Goal: Task Accomplishment & Management: Complete application form

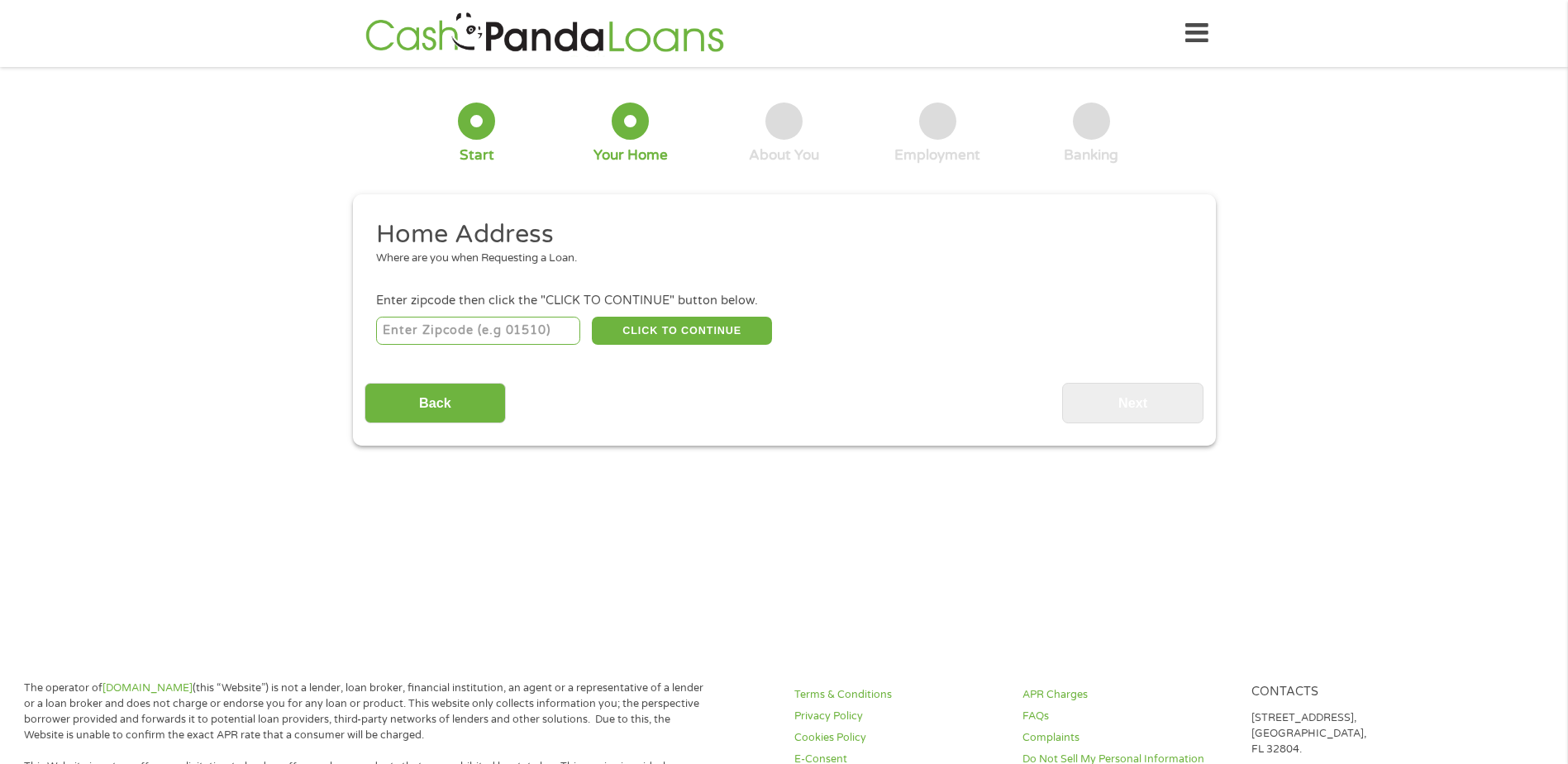
click at [491, 329] on input "number" at bounding box center [478, 331] width 204 height 28
type input "04093"
click at [659, 331] on button "CLICK TO CONTINUE" at bounding box center [682, 331] width 181 height 28
type input "04093"
type input "[PERSON_NAME]"
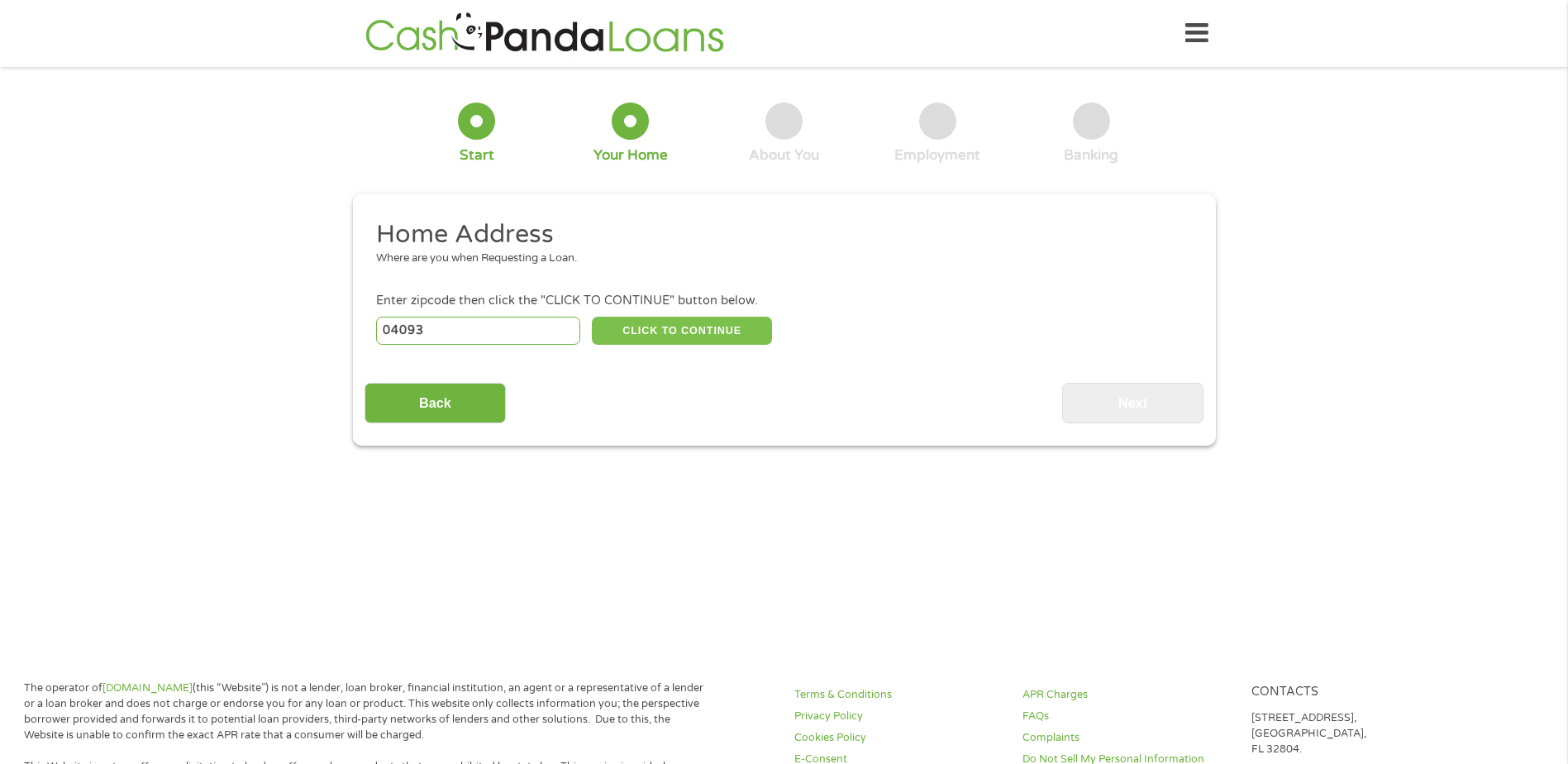
select select "[US_STATE]"
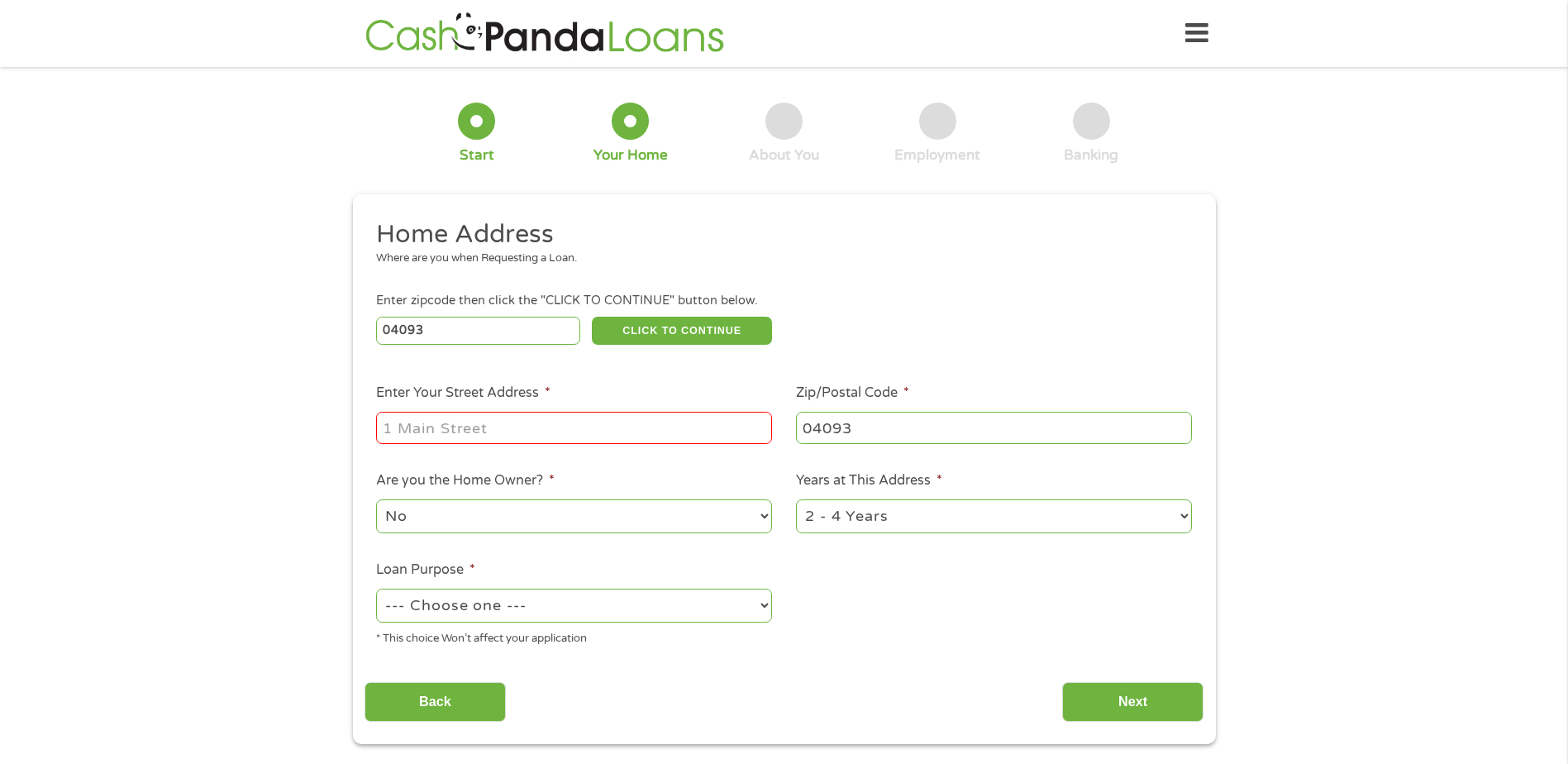
click at [502, 429] on input "Enter Your Street Address *" at bounding box center [573, 427] width 396 height 32
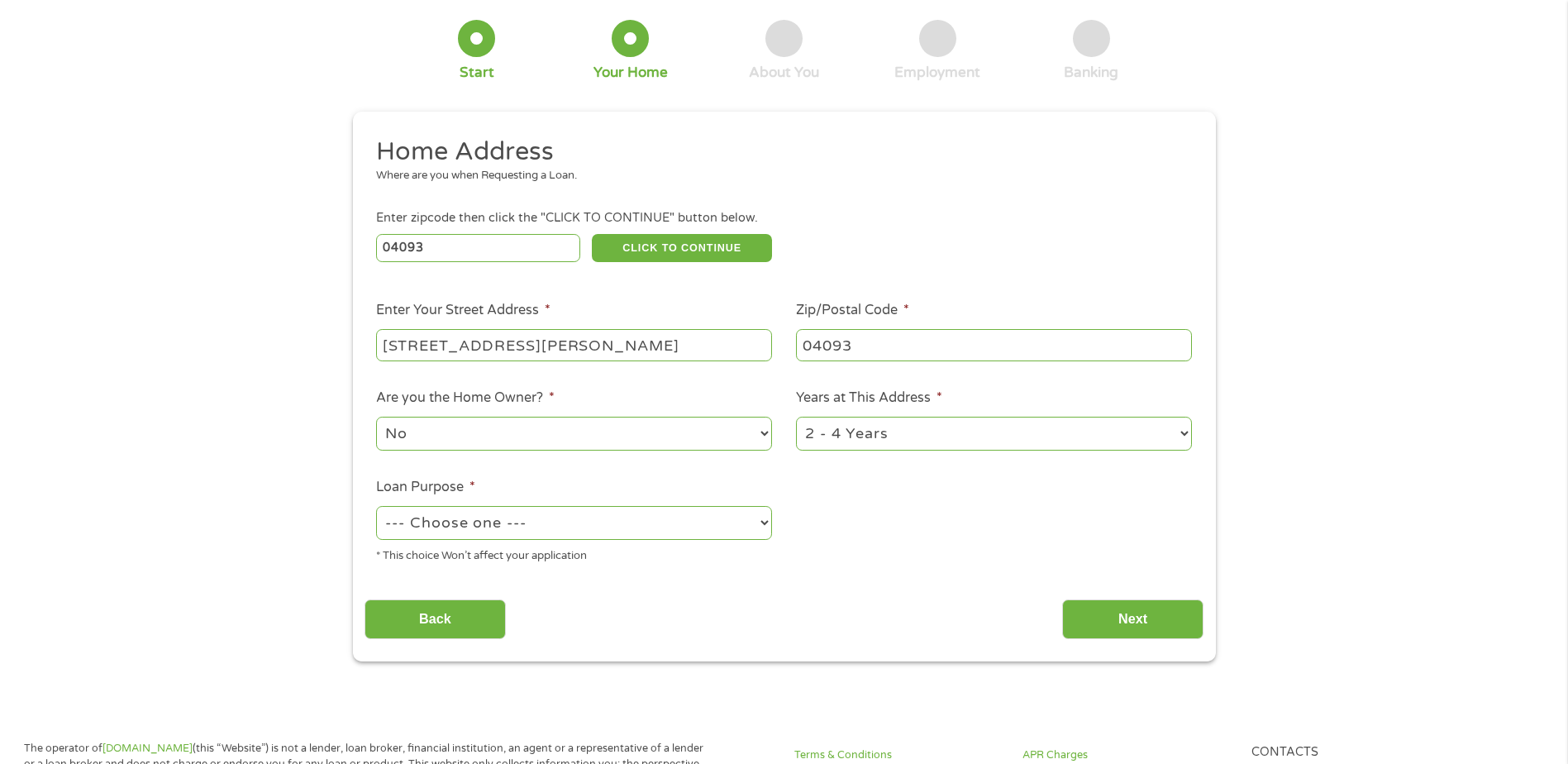
type input "[STREET_ADDRESS][PERSON_NAME]"
click at [766, 518] on select "--- Choose one --- Pay Bills Debt Consolidation Home Improvement Major Purchase…" at bounding box center [573, 523] width 396 height 34
select select "paybills"
click at [376, 506] on select "--- Choose one --- Pay Bills Debt Consolidation Home Improvement Major Purchase…" at bounding box center [573, 523] width 396 height 34
click at [1187, 434] on select "1 Year or less 1 - 2 Years 2 - 4 Years Over 4 Years" at bounding box center [994, 433] width 396 height 34
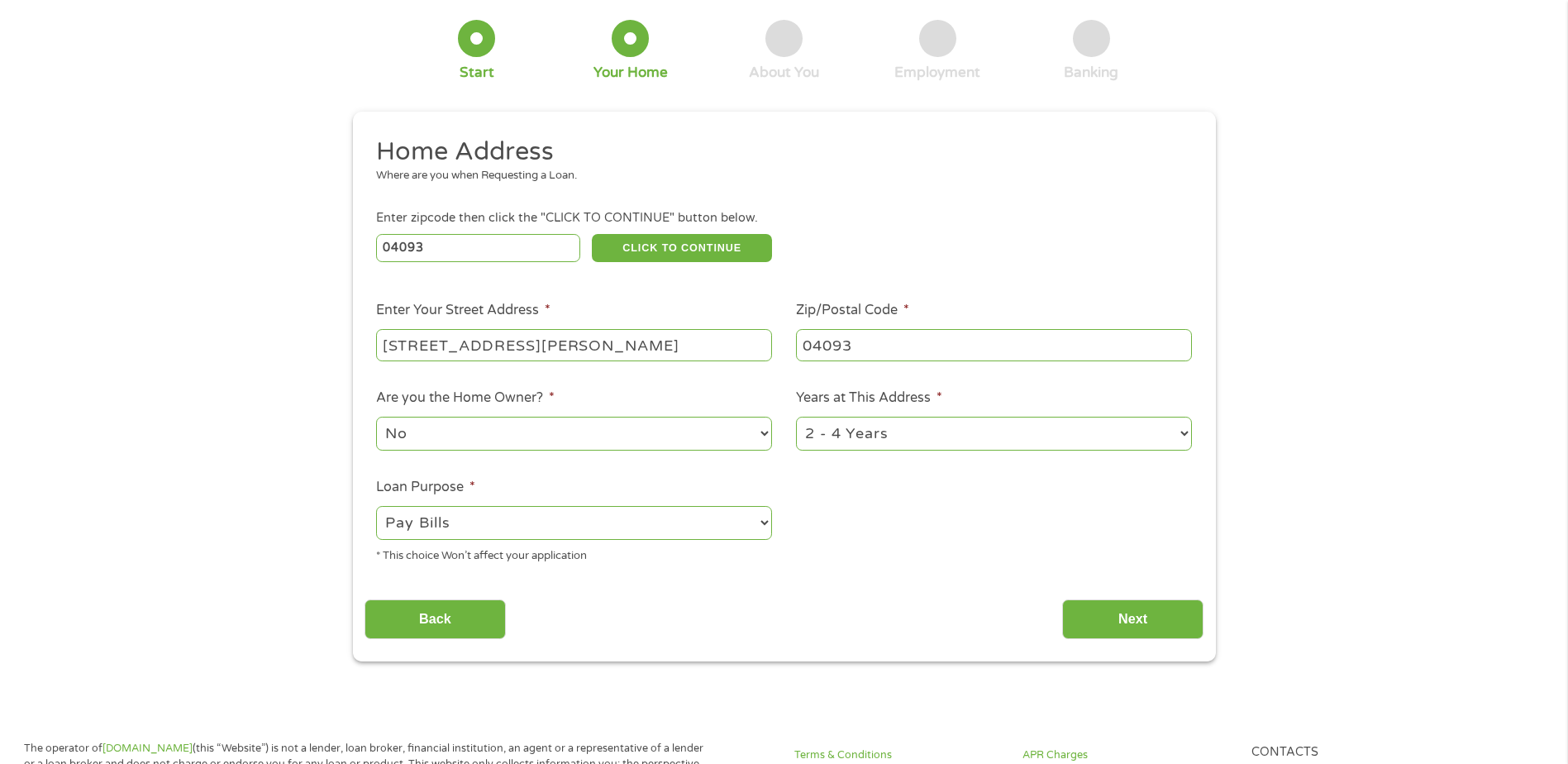
select select "24months"
click at [796, 417] on select "1 Year or less 1 - 2 Years 2 - 4 Years Over 4 Years" at bounding box center [994, 433] width 396 height 34
click at [1148, 620] on input "Next" at bounding box center [1132, 619] width 141 height 40
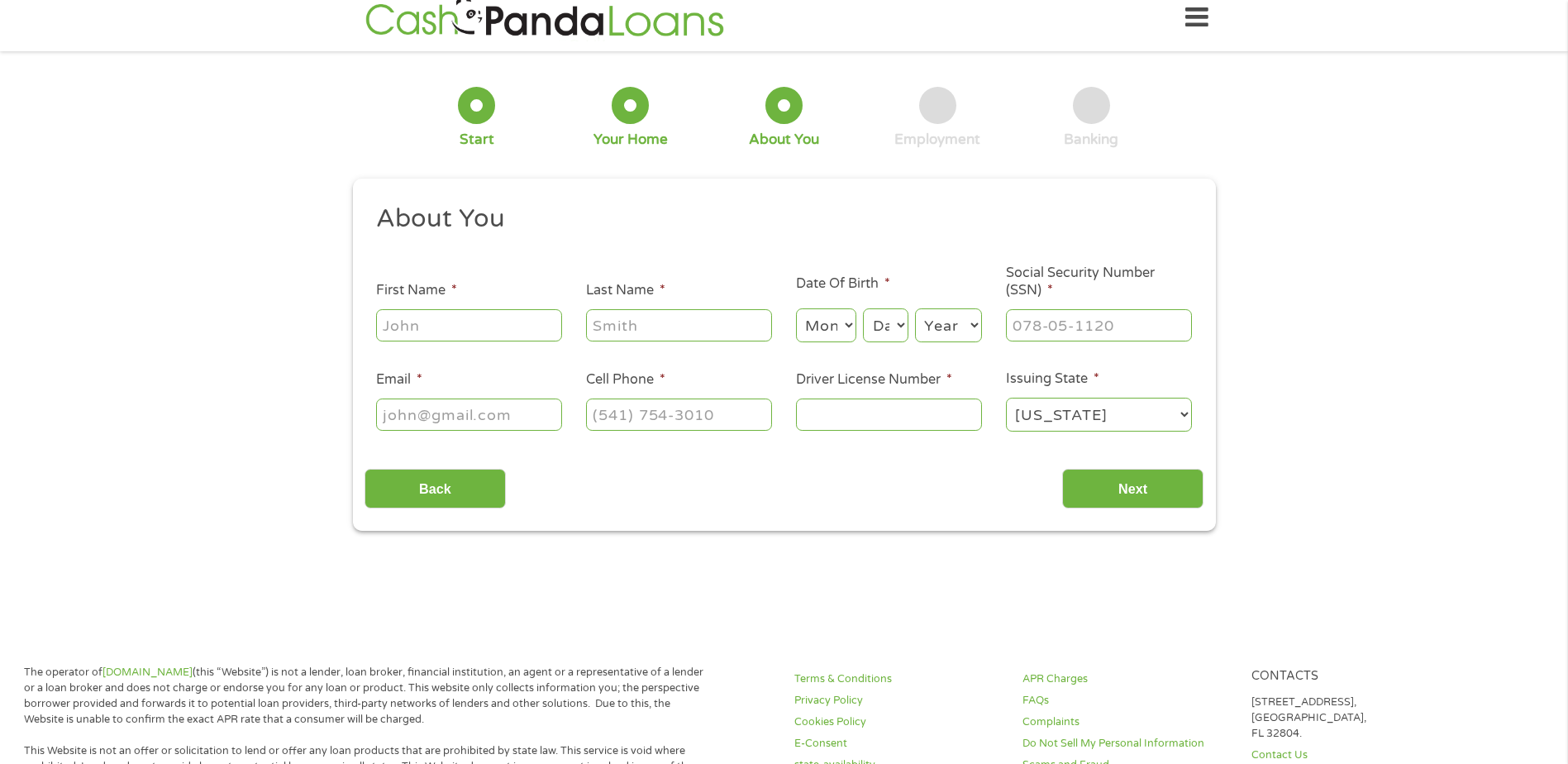
scroll to position [0, 0]
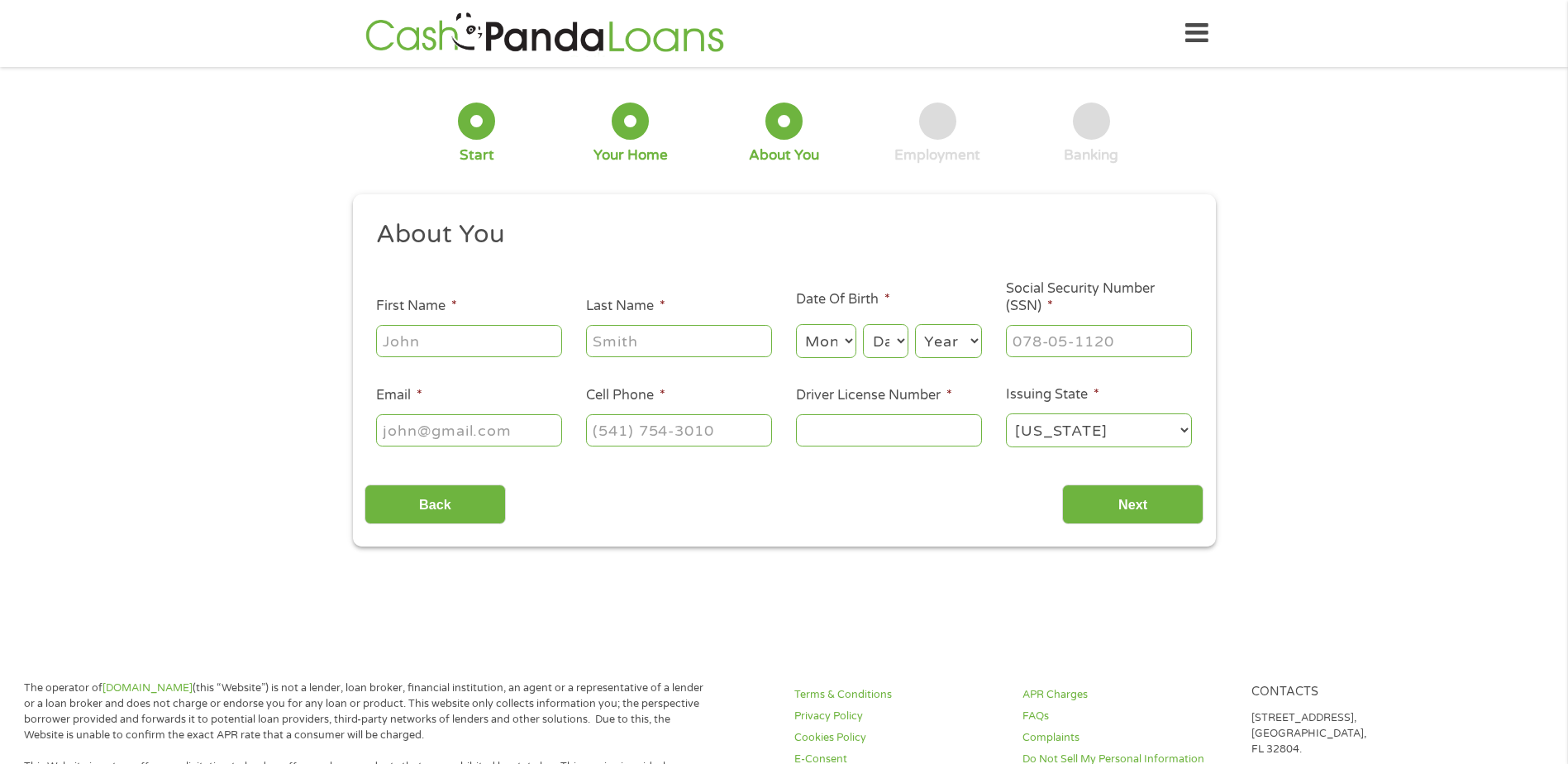
click at [450, 326] on input "First Name *" at bounding box center [469, 341] width 186 height 32
type input "[PERSON_NAME]"
type input "[EMAIL_ADDRESS][DOMAIN_NAME]"
type input "[PHONE_NUMBER]"
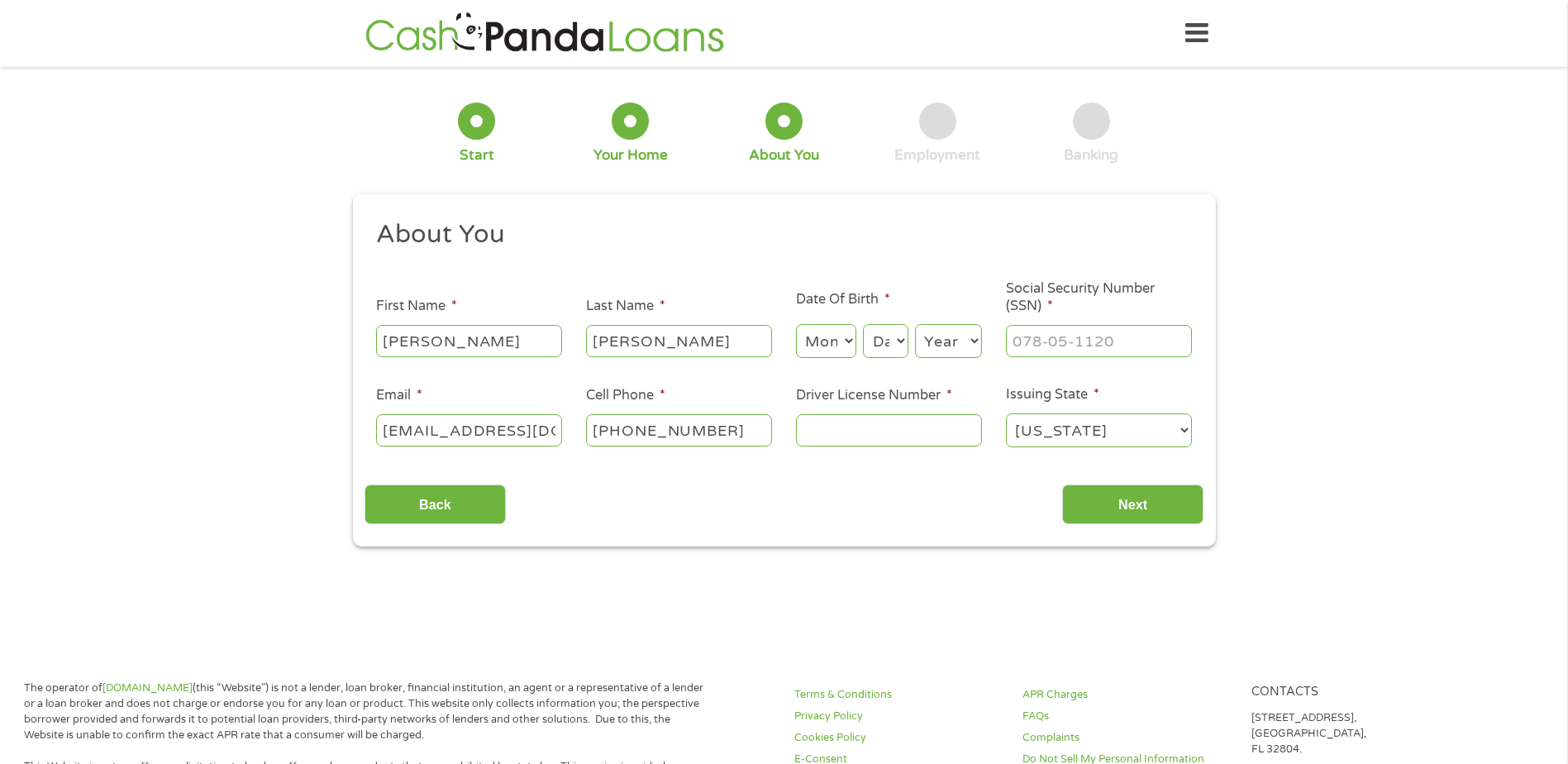
click at [822, 333] on select "Month 1 2 3 4 5 6 7 8 9 10 11 12" at bounding box center [826, 341] width 60 height 34
select select "10"
click at [796, 324] on select "Month 1 2 3 4 5 6 7 8 9 10 11 12" at bounding box center [826, 341] width 60 height 34
click at [903, 338] on select "Day 1 2 3 4 5 6 7 8 9 10 11 12 13 14 15 16 17 18 19 20 21 22 23 24 25 26 27 28 …" at bounding box center [884, 341] width 44 height 34
select select "25"
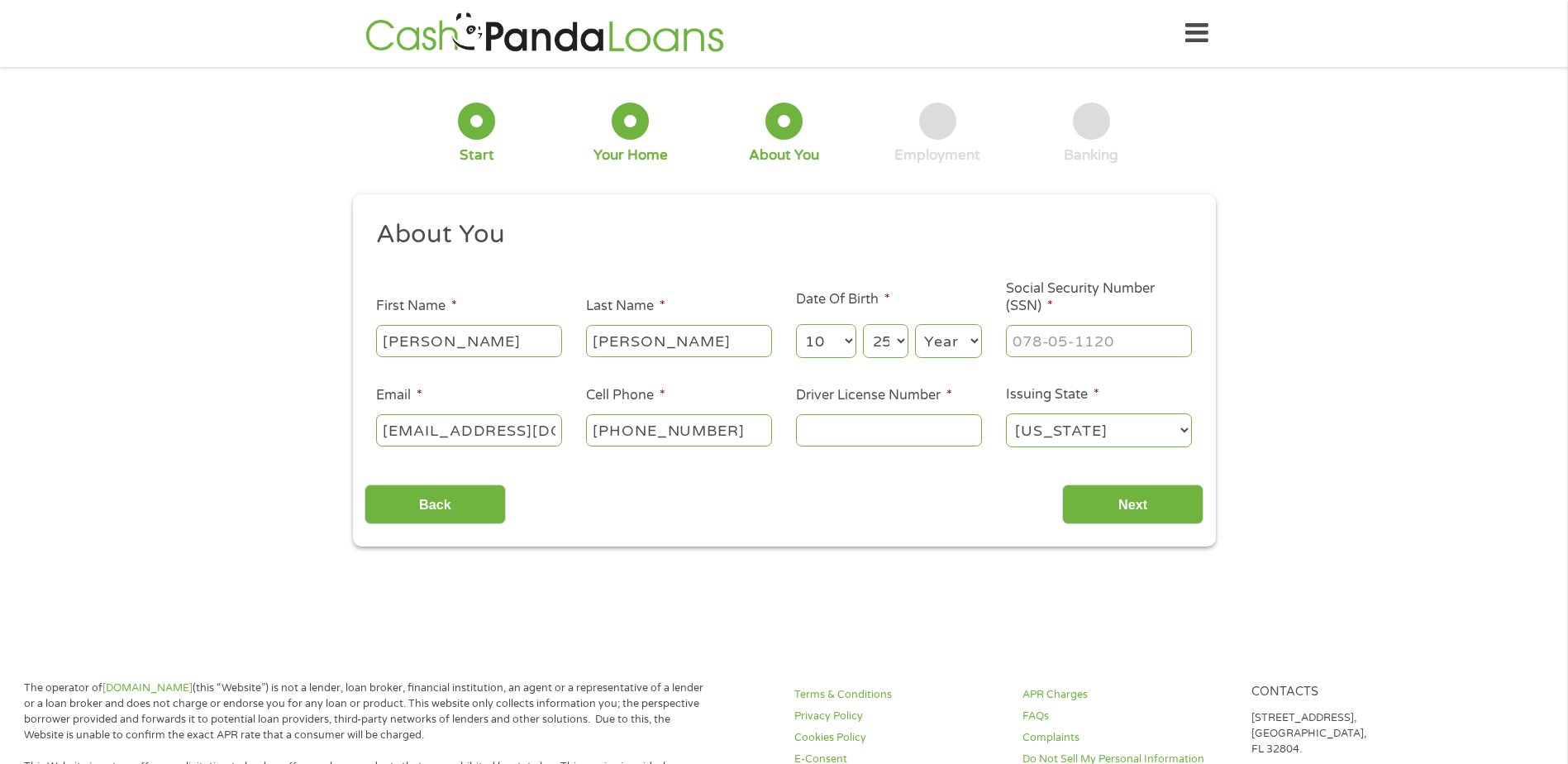
click at [862, 324] on select "Day 1 2 3 4 5 6 7 8 9 10 11 12 13 14 15 16 17 18 19 20 21 22 23 24 25 26 27 28 …" at bounding box center [884, 341] width 44 height 34
click at [933, 339] on select "Year [DATE] 2006 2005 2004 2003 2002 2001 2000 1999 1998 1997 1996 1995 1994 19…" at bounding box center [948, 341] width 67 height 34
select select "1983"
click at [915, 324] on select "Year [DATE] 2006 2005 2004 2003 2002 2001 2000 1999 1998 1997 1996 1995 1994 19…" at bounding box center [948, 341] width 67 height 34
click at [1062, 343] on input "___-__-____" at bounding box center [1098, 341] width 186 height 32
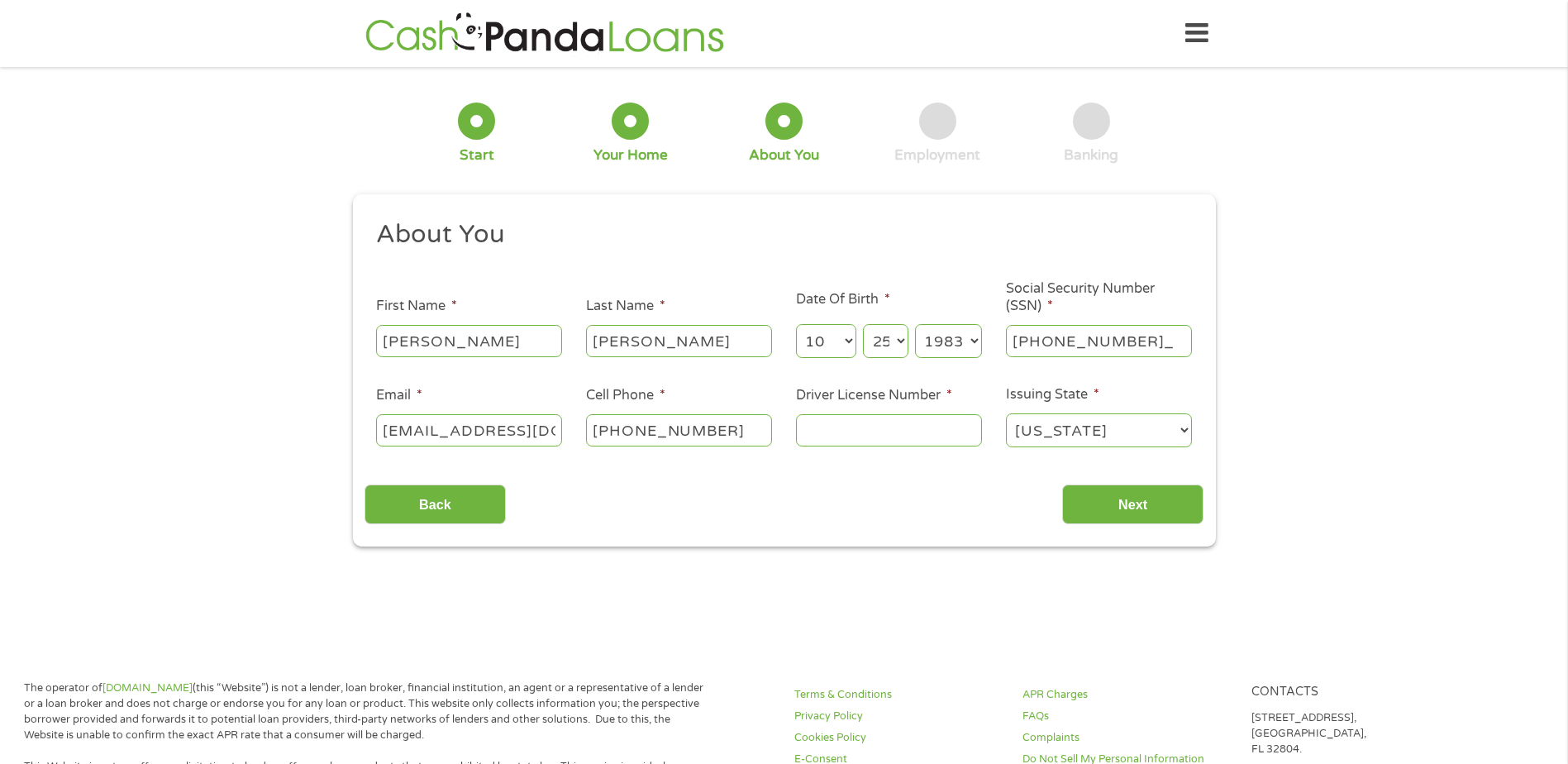
type input "005-82-3725"
click at [875, 421] on input "Driver License Number *" at bounding box center [889, 430] width 186 height 32
click at [868, 427] on input "Driver License Number *" at bounding box center [889, 430] width 186 height 32
type input "6417264"
drag, startPoint x: 818, startPoint y: 522, endPoint x: 972, endPoint y: 488, distance: 157.7
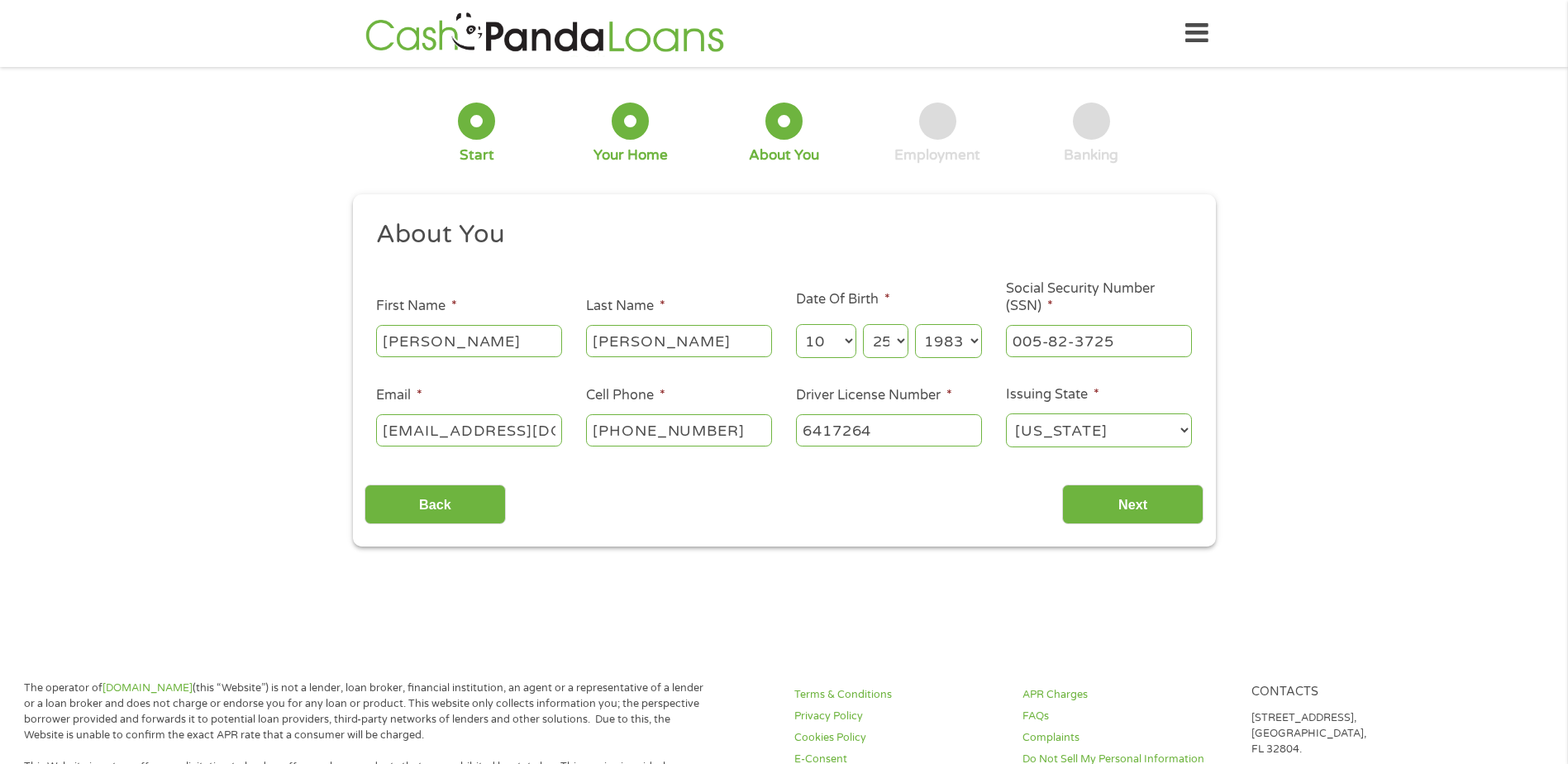
click at [827, 521] on div "Back Next" at bounding box center [784, 497] width 839 height 52
click at [1116, 498] on input "Next" at bounding box center [1132, 504] width 141 height 40
click at [1144, 505] on input "Next" at bounding box center [1132, 504] width 141 height 40
click at [692, 337] on input "[PERSON_NAME]" at bounding box center [679, 341] width 186 height 32
click at [660, 527] on div "This field is hidden when viewing the form gclid EAIaIQobChMI_onG9OiPkAMVMXFHAR…" at bounding box center [784, 371] width 862 height 353
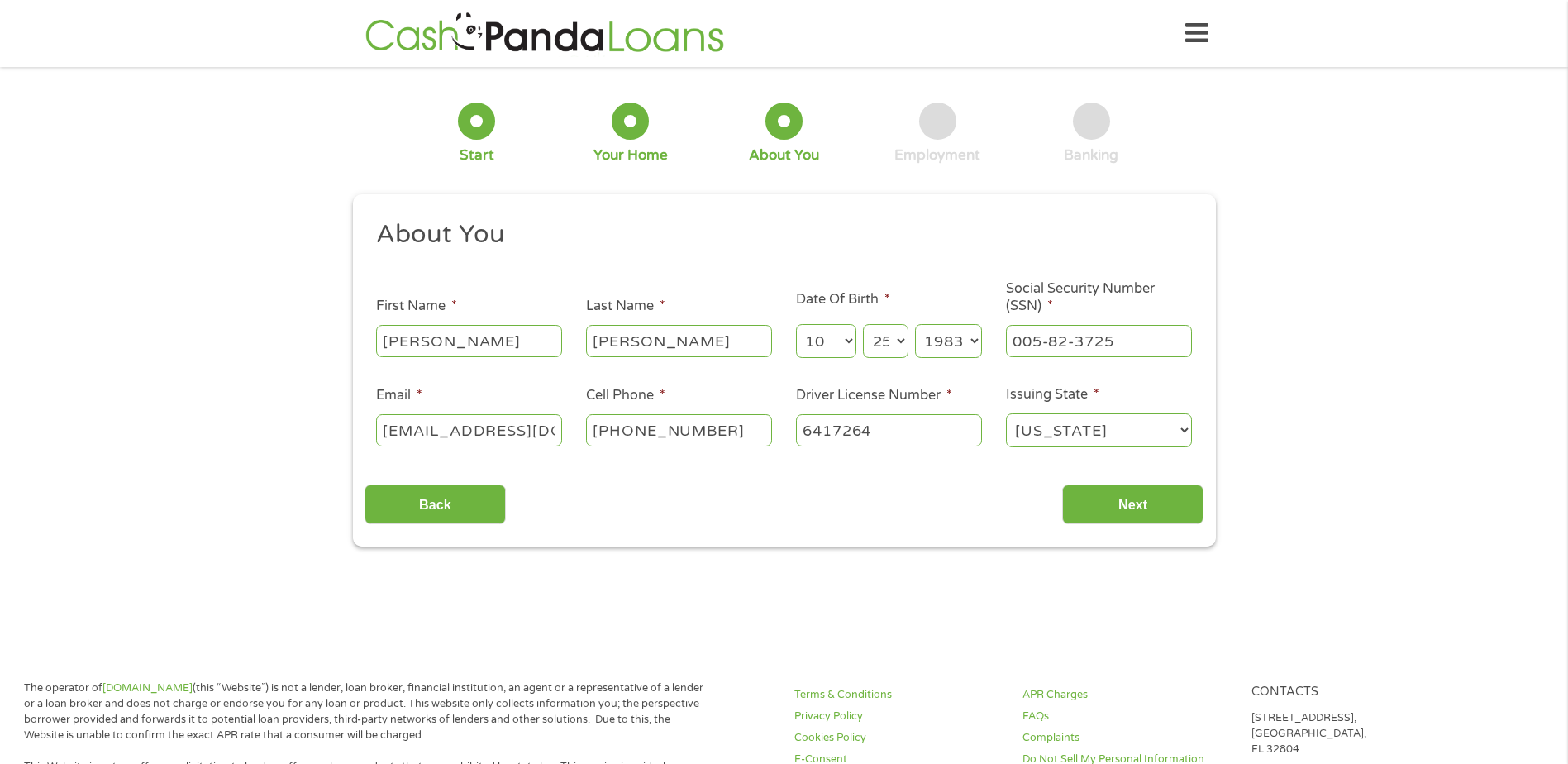
scroll to position [7, 7]
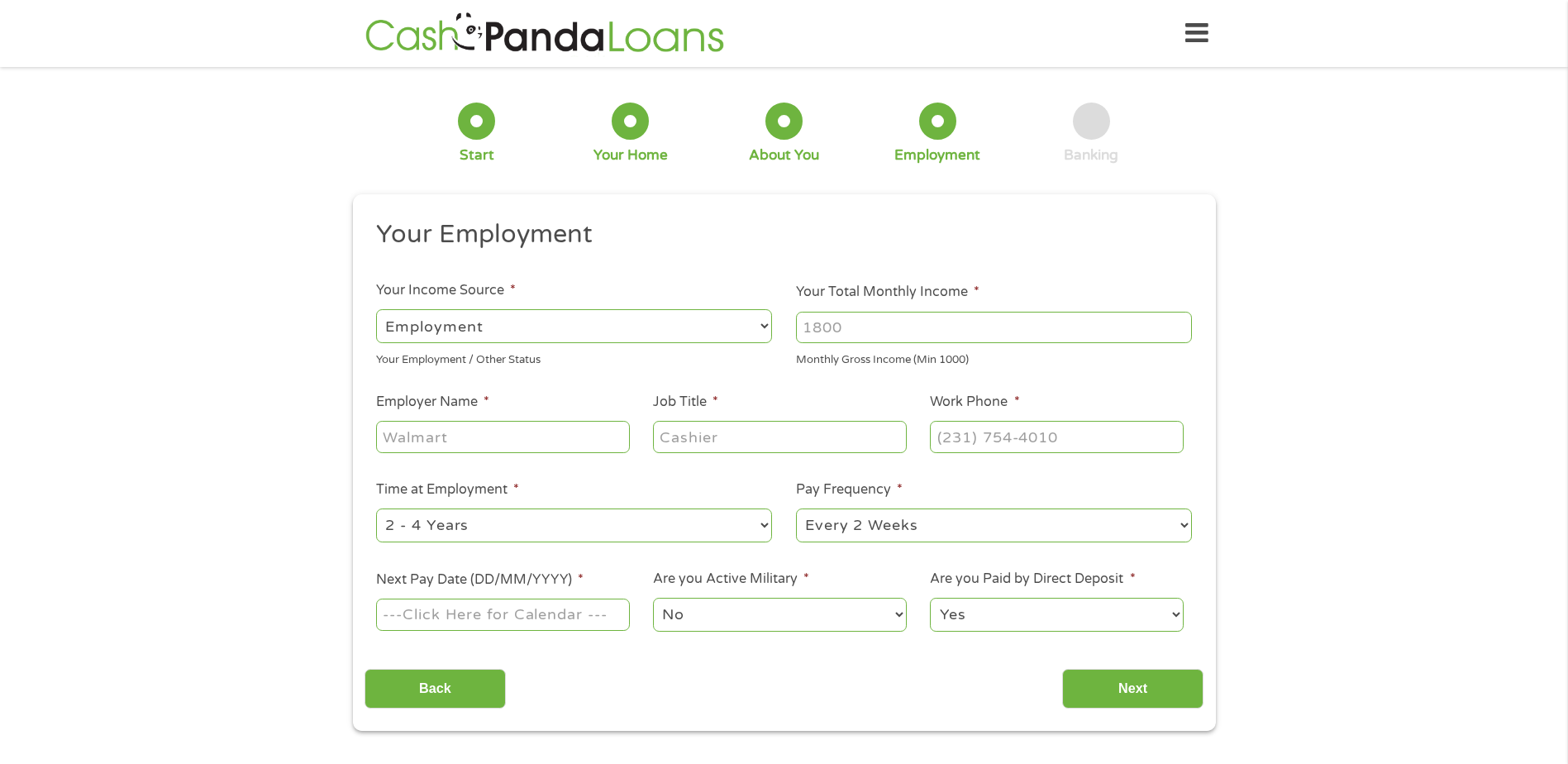
click at [766, 328] on select "--- Choose one --- Employment [DEMOGRAPHIC_DATA] Benefits" at bounding box center [573, 326] width 396 height 34
click at [806, 329] on input "Your Total Monthly Income *" at bounding box center [994, 328] width 396 height 32
type input "2800"
click at [438, 440] on input "Employer Name *" at bounding box center [502, 436] width 253 height 32
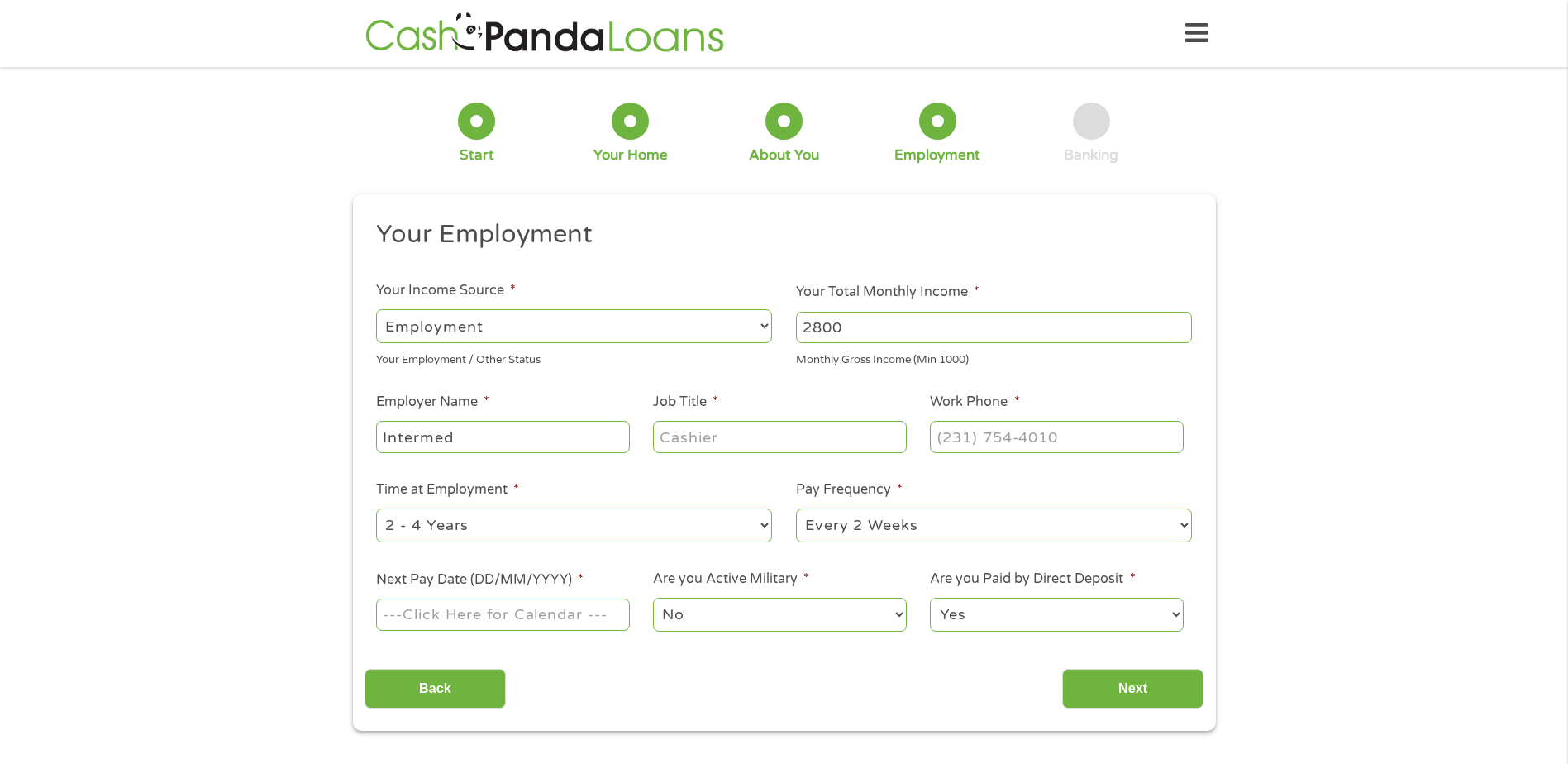
type input "Intermed"
click at [705, 433] on input "Job Title *" at bounding box center [780, 436] width 253 height 32
type input "Receptionist"
click at [968, 439] on input "(___) ___-____" at bounding box center [1056, 436] width 253 height 32
type input "[PHONE_NUMBER]"
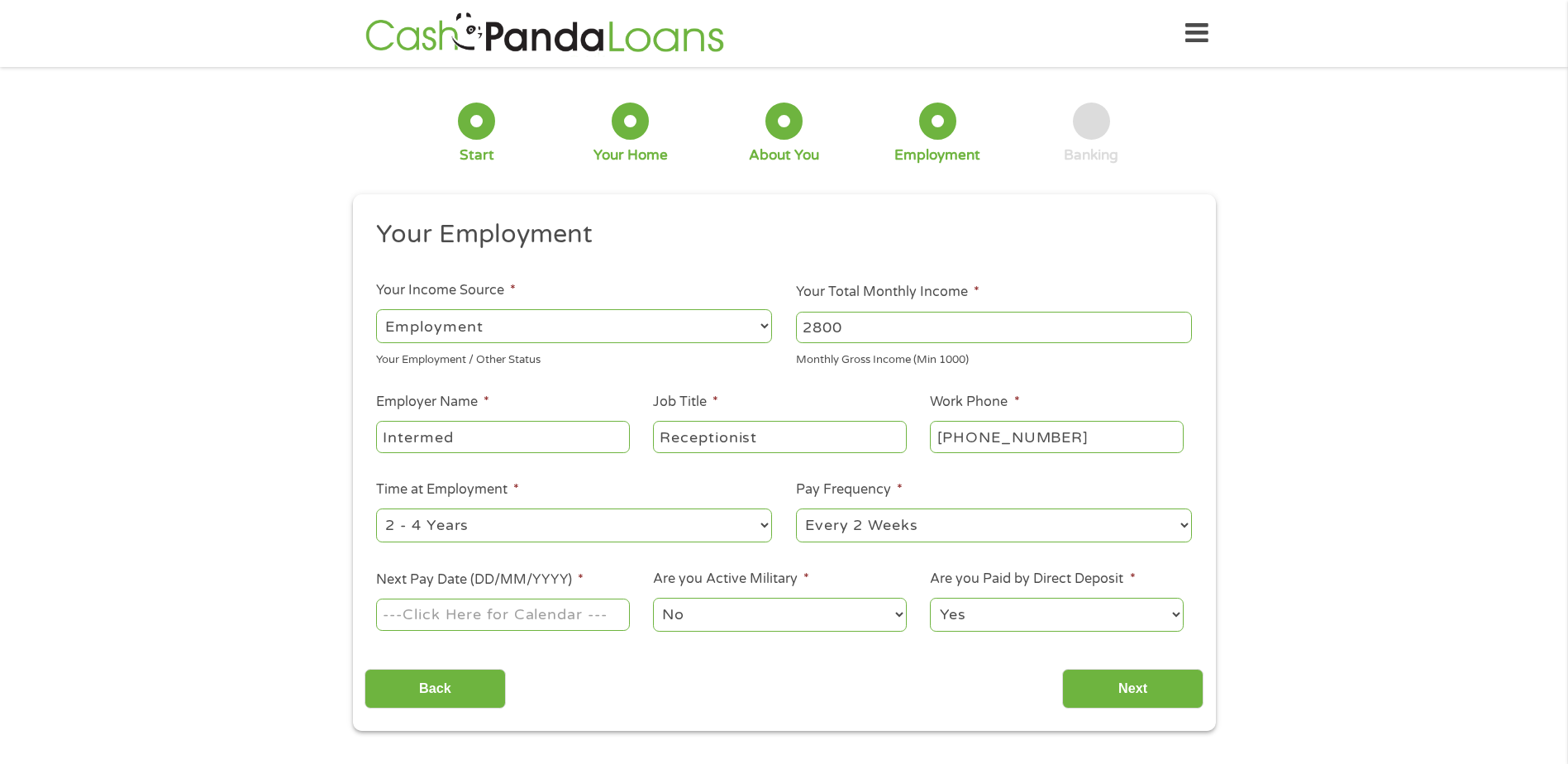
click at [759, 523] on select "--- Choose one --- 1 Year or less 1 - 2 Years 2 - 4 Years Over 4 Years" at bounding box center [573, 525] width 396 height 34
select select "12months"
click at [376, 508] on select "--- Choose one --- 1 Year or less 1 - 2 Years 2 - 4 Years Over 4 Years" at bounding box center [573, 525] width 396 height 34
click at [1182, 523] on select "--- Choose one --- Every 2 Weeks Every Week Monthly Semi-Monthly" at bounding box center [994, 525] width 396 height 34
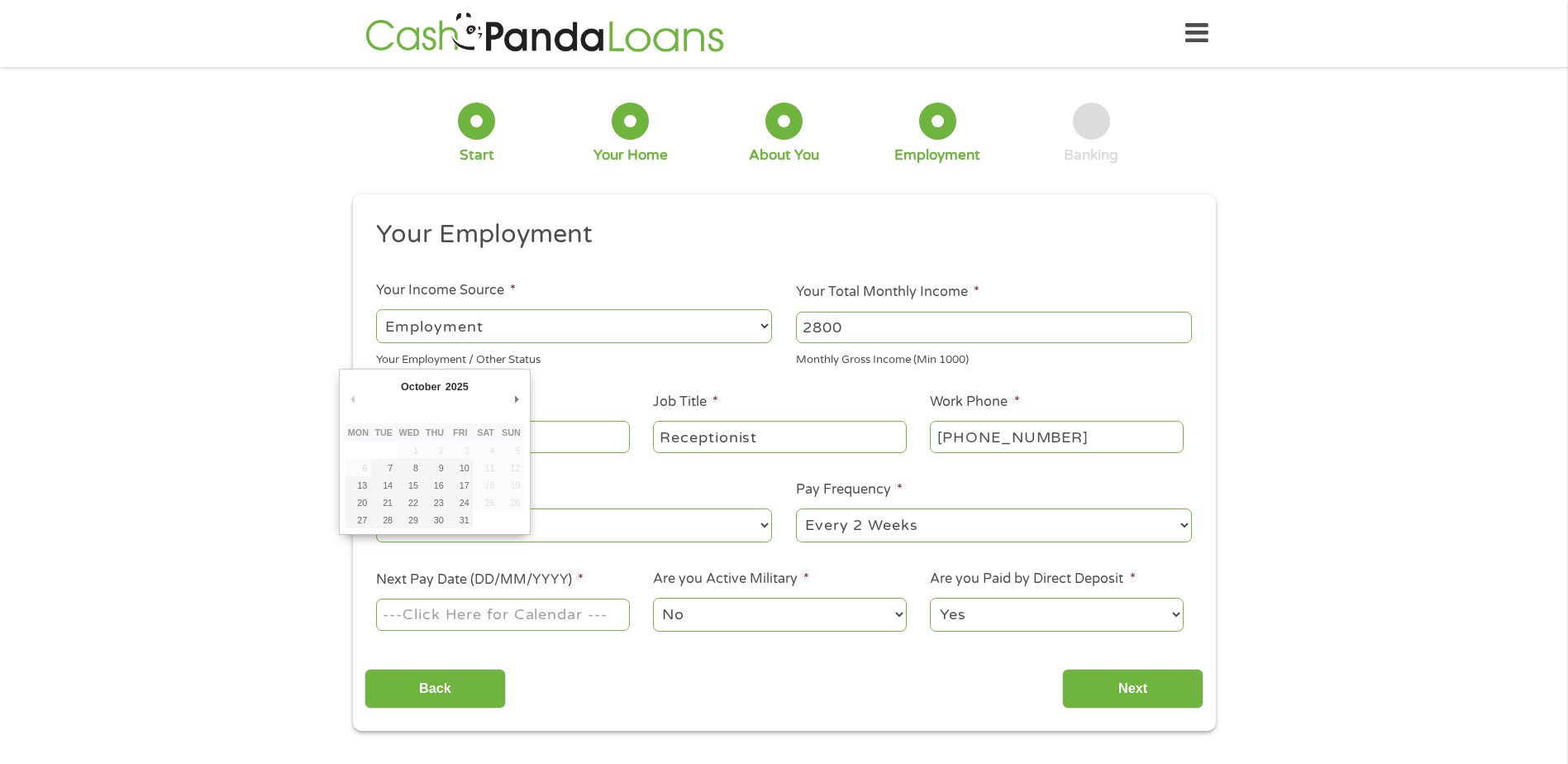
click at [493, 618] on input "Next Pay Date (DD/MM/YYYY) *" at bounding box center [502, 614] width 253 height 32
type input "[DATE]"
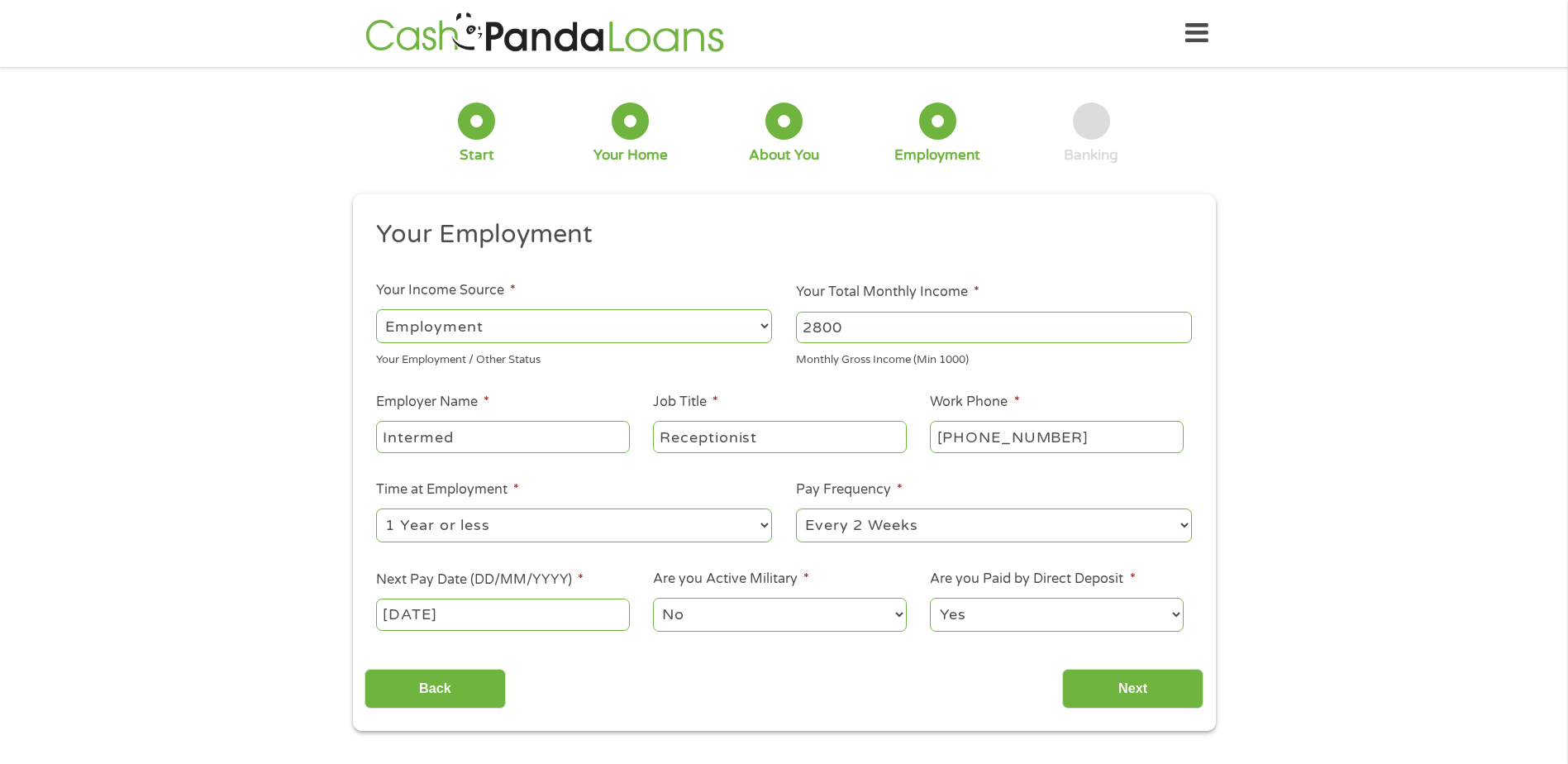
click at [783, 618] on select "No Yes" at bounding box center [780, 615] width 253 height 34
click at [653, 598] on select "No Yes" at bounding box center [780, 615] width 253 height 34
click at [1138, 689] on input "Next" at bounding box center [1132, 689] width 141 height 40
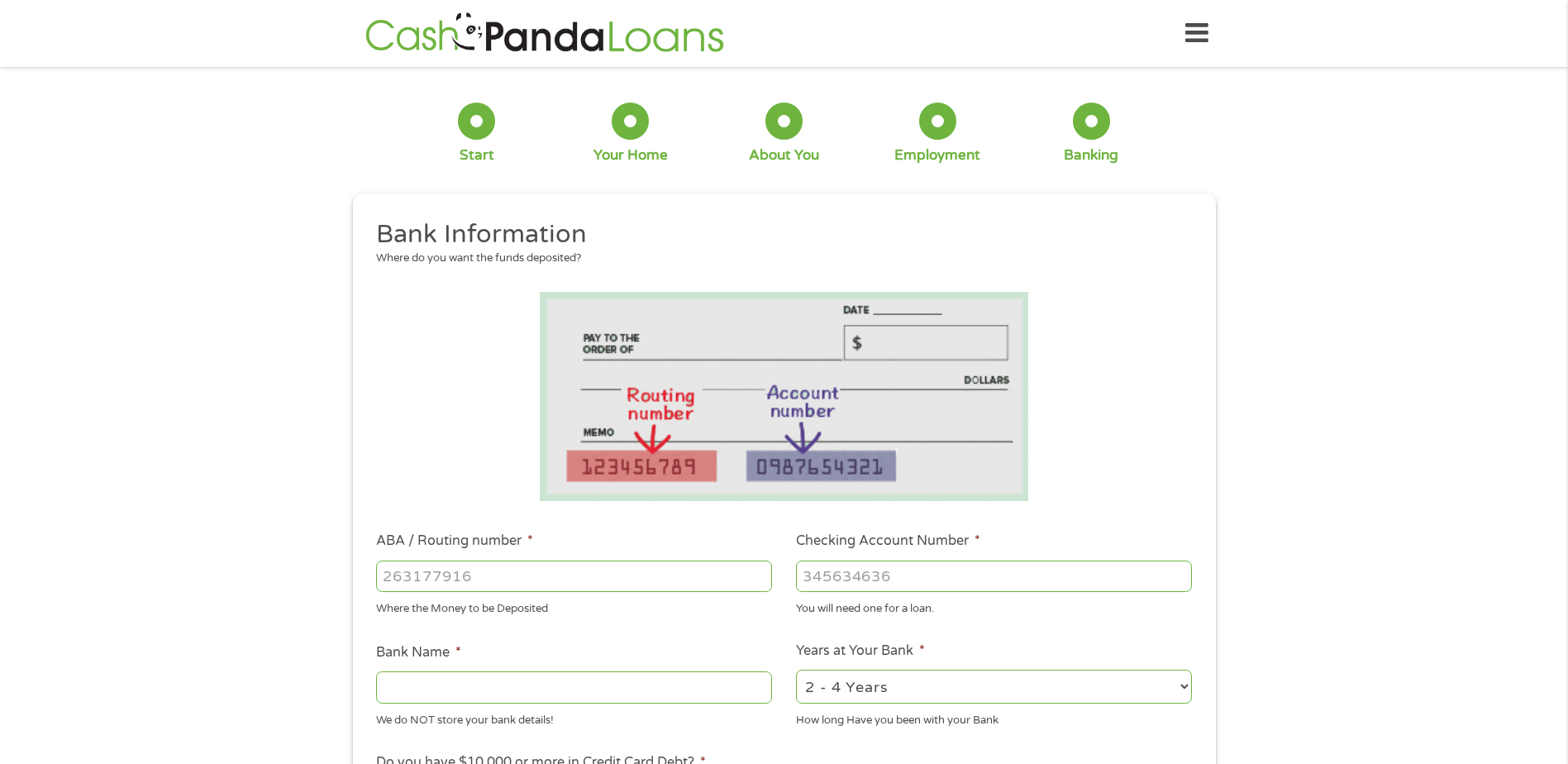
scroll to position [83, 0]
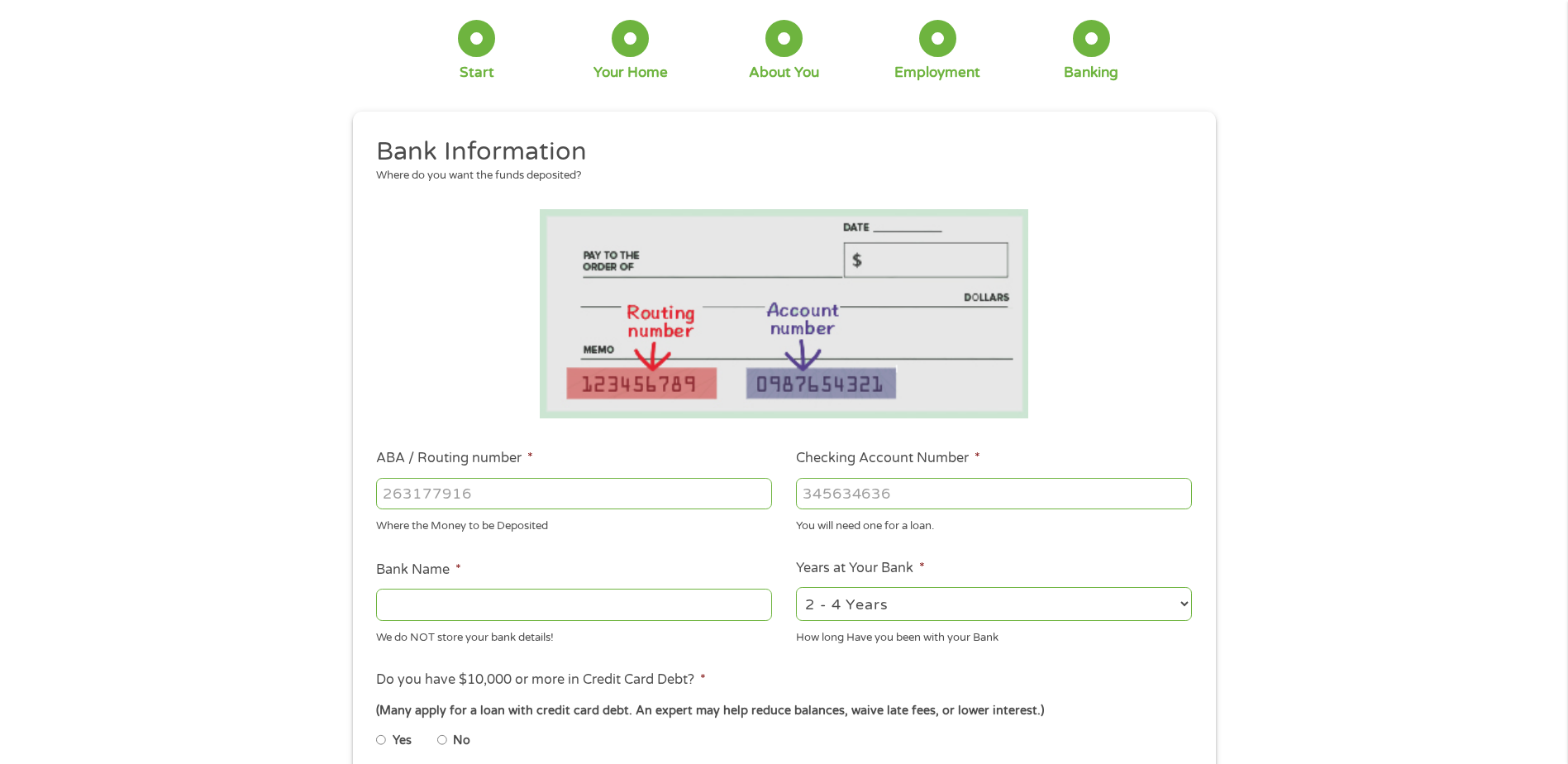
click at [492, 494] on input "ABA / Routing number *" at bounding box center [573, 494] width 396 height 32
click at [457, 485] on input "ABA / Routing number *" at bounding box center [573, 494] width 396 height 32
type input "211288640"
type input "TOWN COUNTRY FEDERAL CU"
type input "211288640"
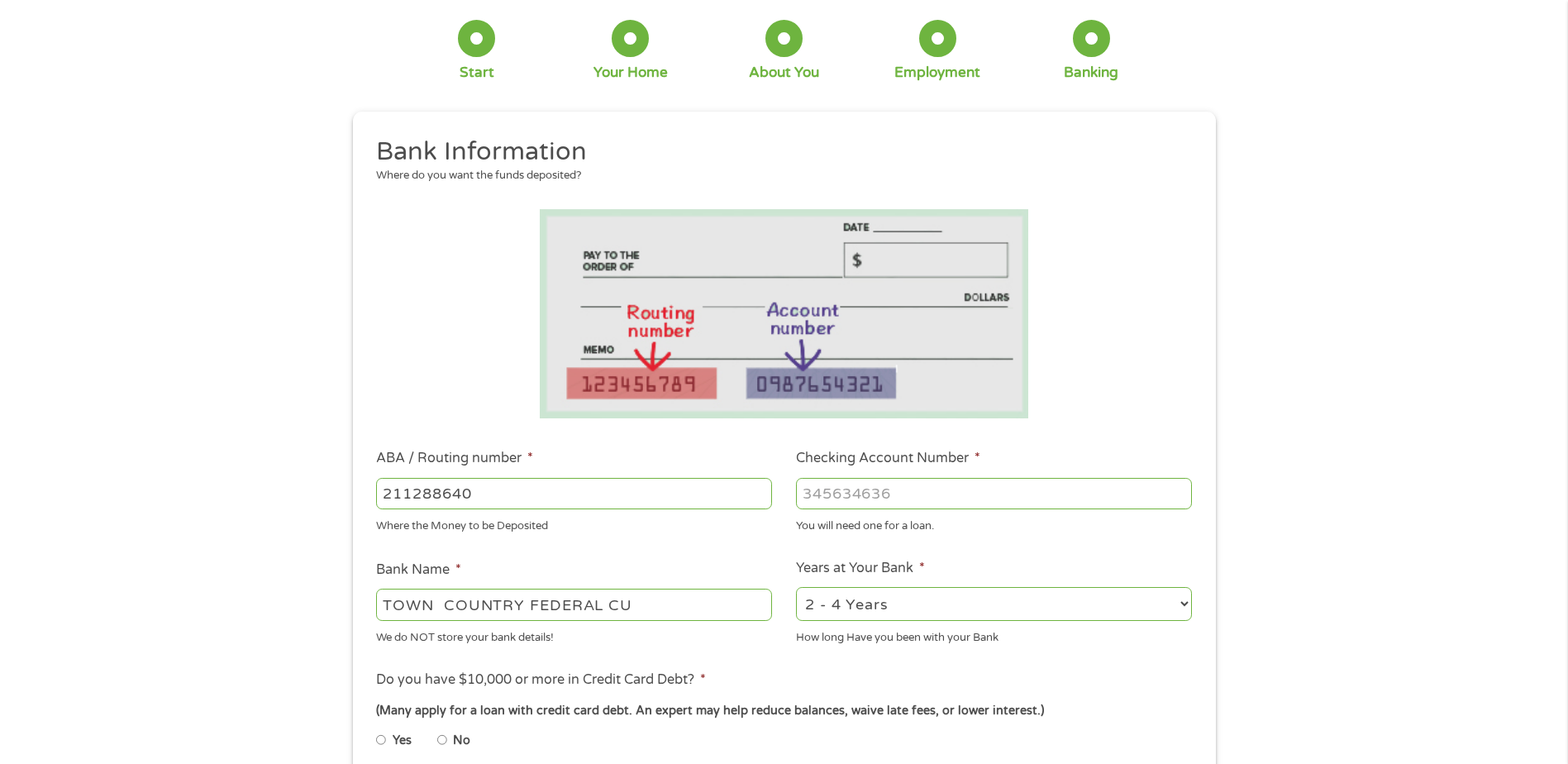
click at [853, 493] on input "Checking Account Number *" at bounding box center [994, 494] width 396 height 32
type input "700581267684"
click at [1181, 600] on select "2 - 4 Years 6 - 12 Months 1 - 2 Years Over 4 Years" at bounding box center [994, 604] width 396 height 34
select select "24months"
click at [796, 587] on select "2 - 4 Years 6 - 12 Months 1 - 2 Years Over 4 Years" at bounding box center [994, 604] width 396 height 34
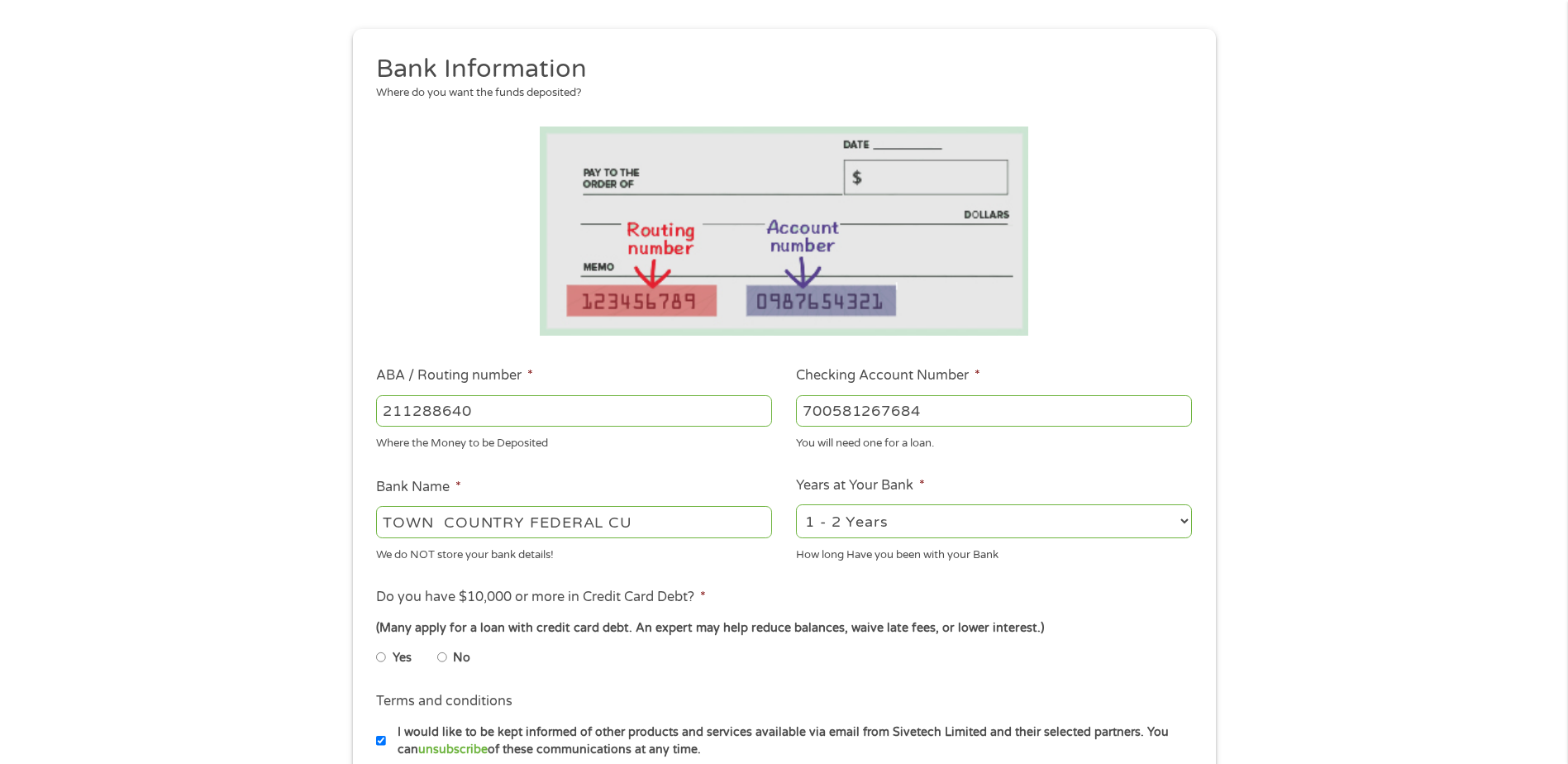
scroll to position [248, 0]
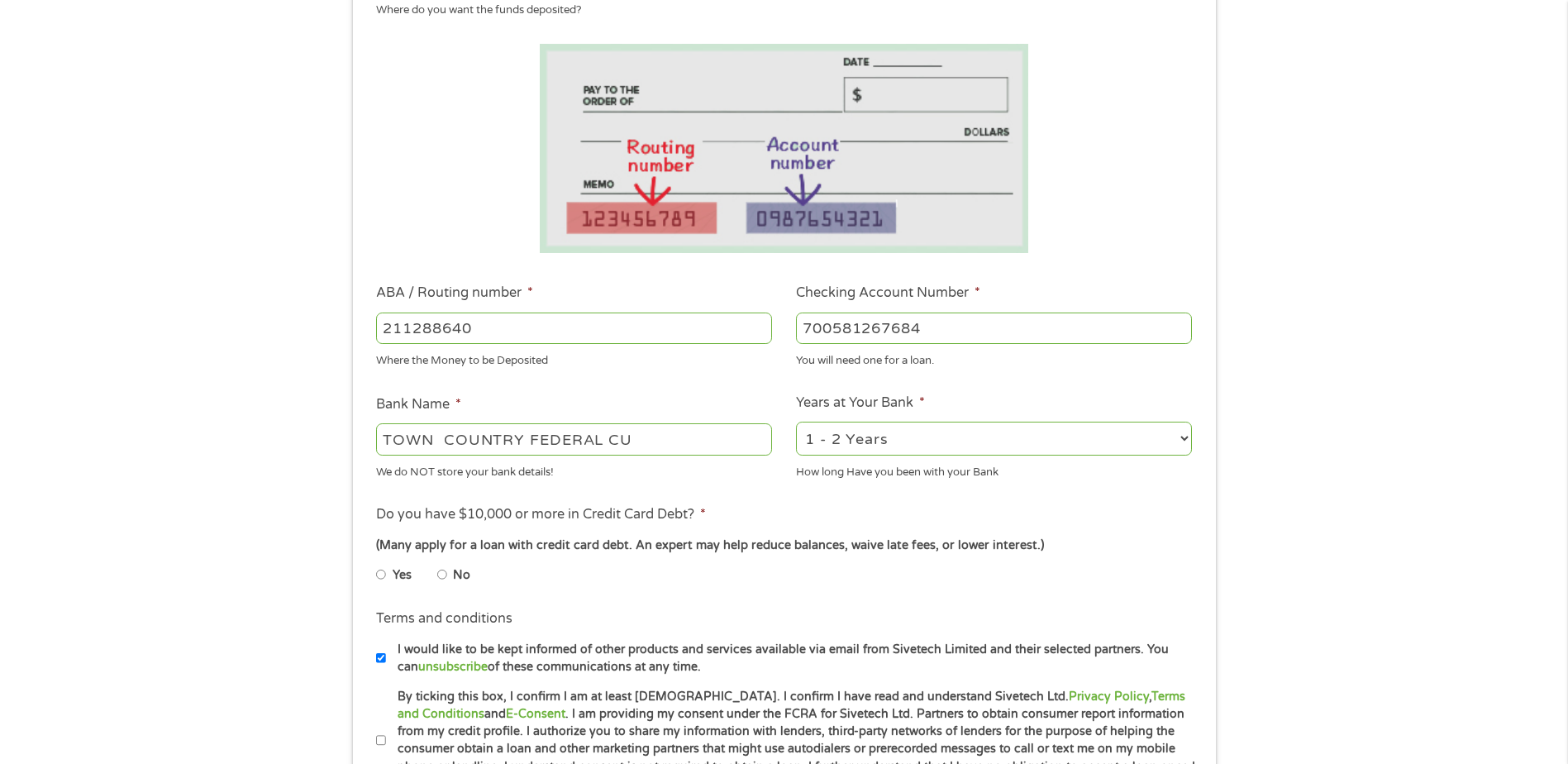
click at [443, 574] on input "No" at bounding box center [442, 574] width 10 height 27
radio input "true"
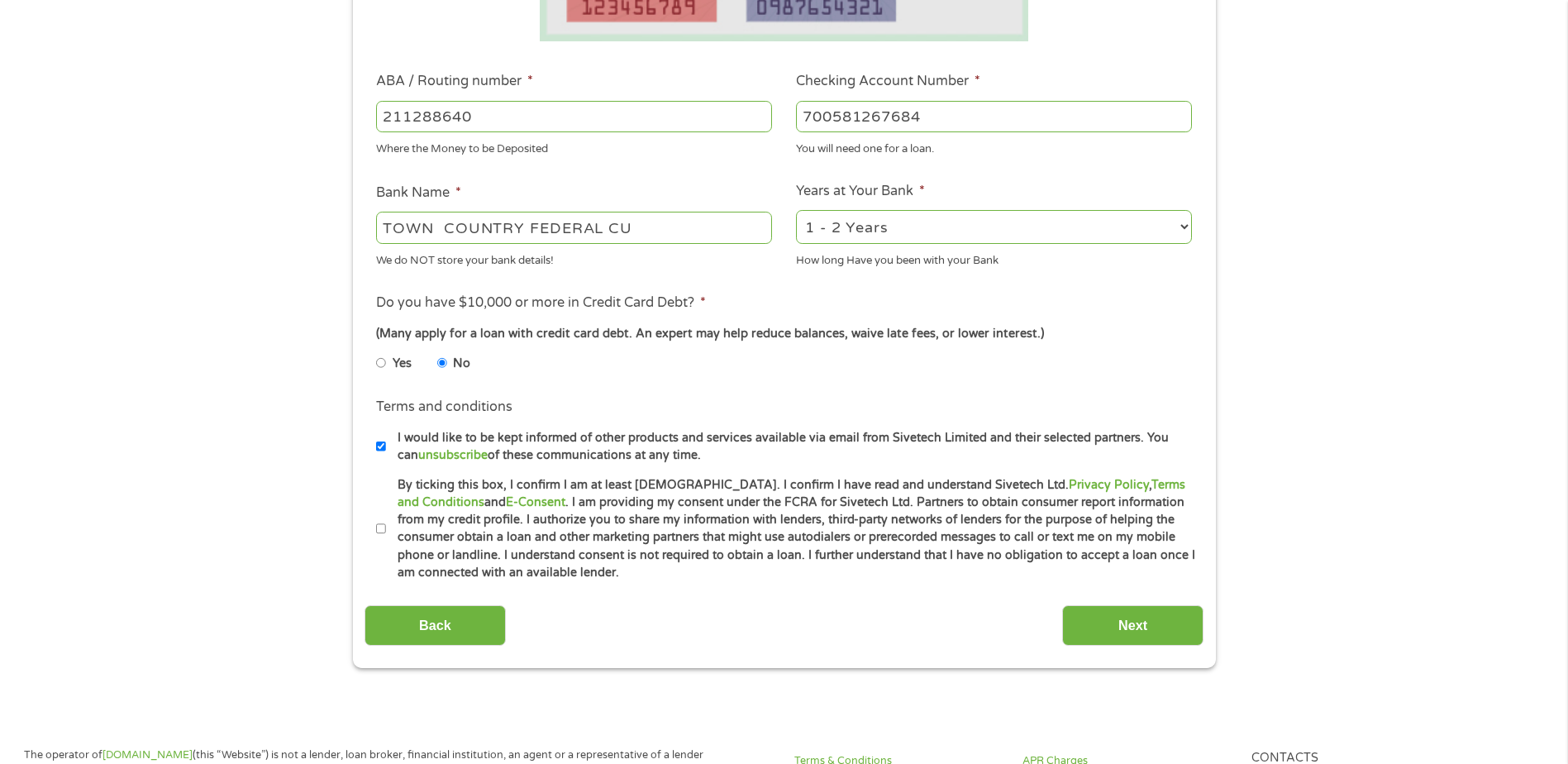
scroll to position [497, 0]
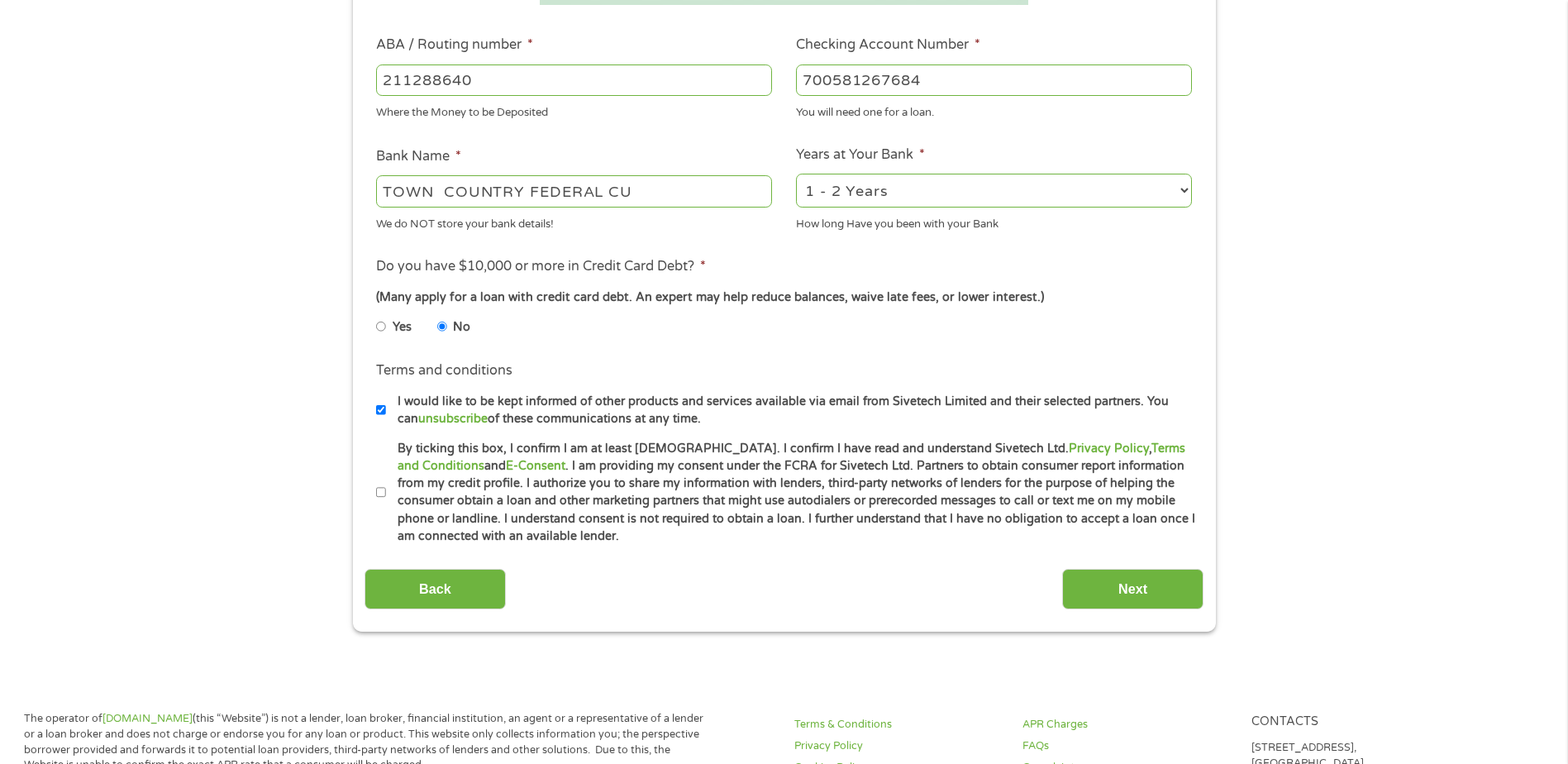
click at [380, 497] on input "By ticking this box, I confirm I am at least [DEMOGRAPHIC_DATA]. I confirm I ha…" at bounding box center [381, 493] width 10 height 27
checkbox input "true"
click at [1130, 586] on input "Next" at bounding box center [1132, 588] width 141 height 40
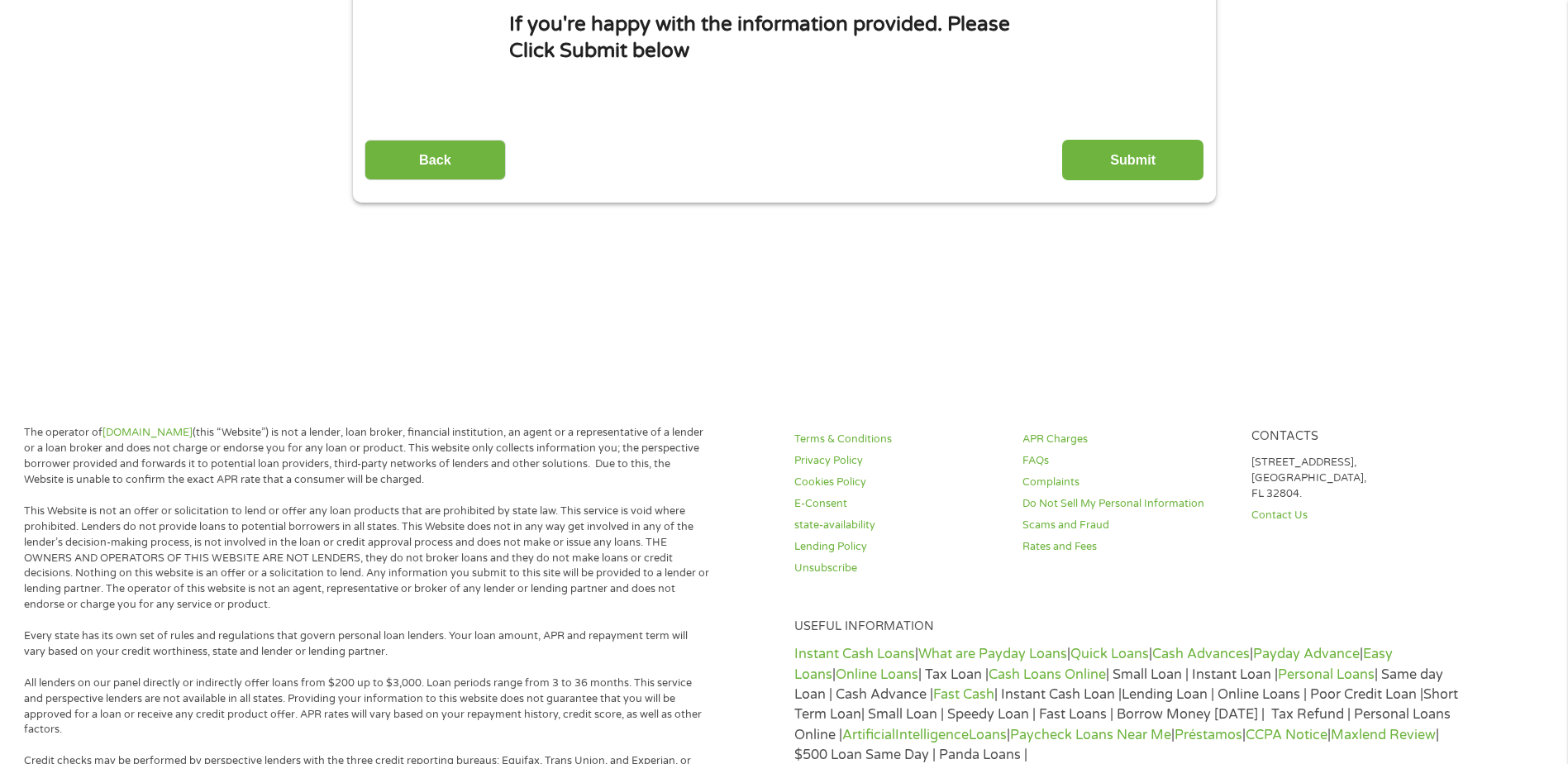
scroll to position [0, 0]
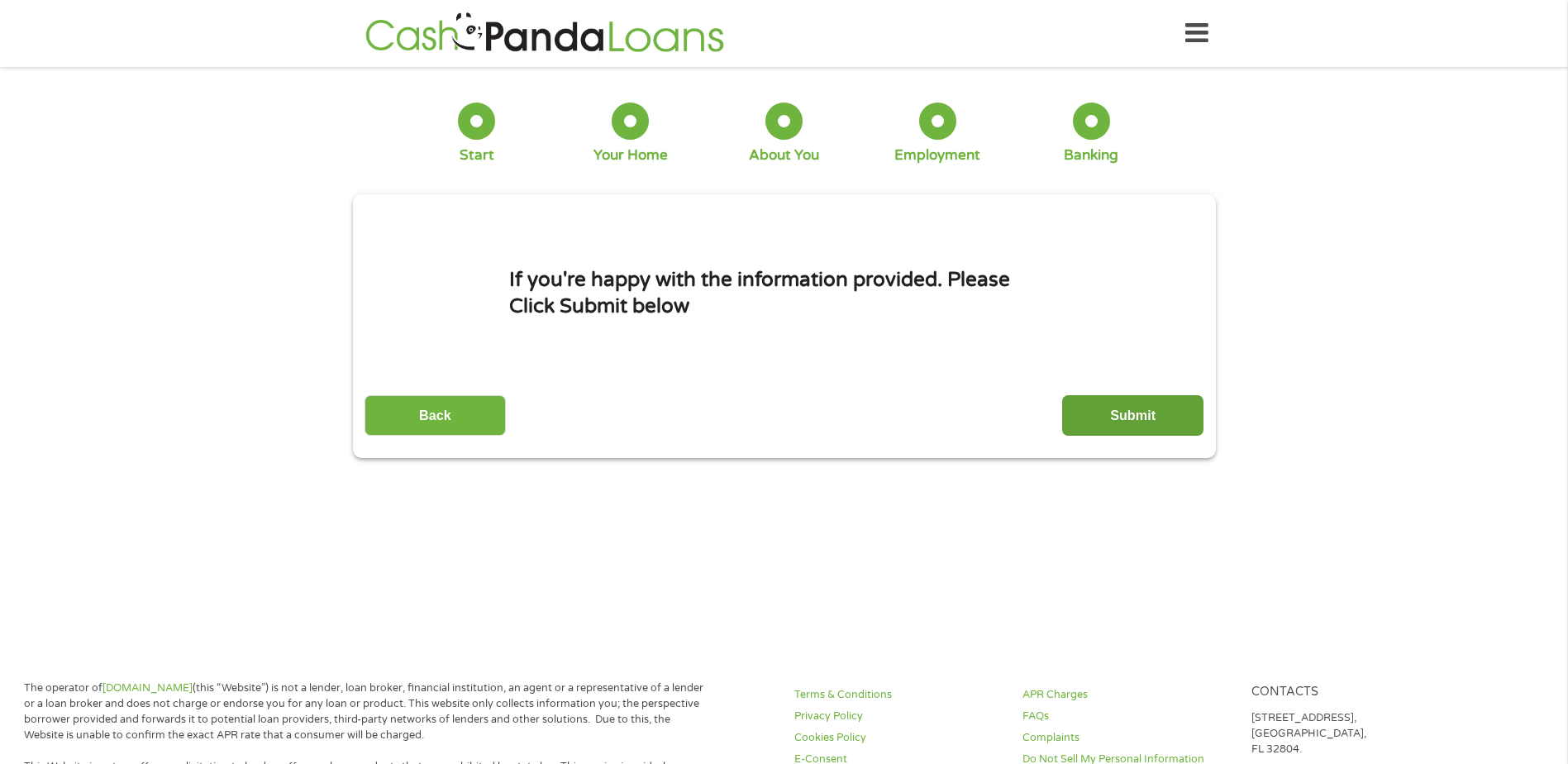
click at [1153, 413] on input "Submit" at bounding box center [1132, 415] width 141 height 40
